Goal: Check status: Check status

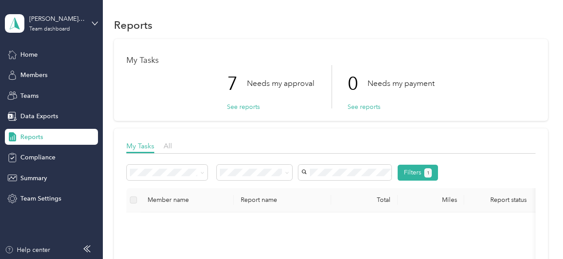
scroll to position [63, 0]
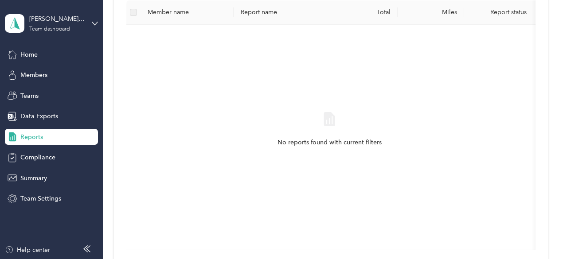
scroll to position [186, 0]
